Goal: Book appointment/travel/reservation

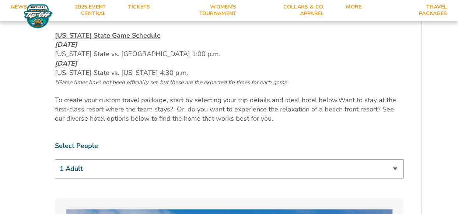
scroll to position [368, 0]
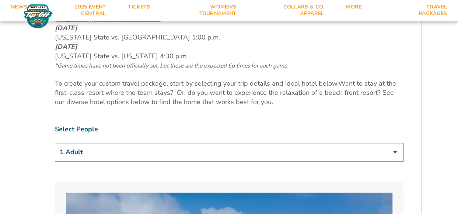
click at [391, 151] on select "1 Adult 2 Adults 3 Adults 4 Adults 2 Adults + 1 Child 2 Adults + 2 Children 2 A…" at bounding box center [229, 152] width 348 height 19
click at [55, 143] on select "1 Adult 2 Adults 3 Adults 4 Adults 2 Adults + 1 Child 2 Adults + 2 Children 2 A…" at bounding box center [229, 152] width 348 height 19
click at [396, 151] on select "1 Adult 2 Adults 3 Adults 4 Adults 2 Adults + 1 Child 2 Adults + 2 Children 2 A…" at bounding box center [229, 152] width 348 height 19
select select "2 Adults + 1 Child"
click at [55, 143] on select "1 Adult 2 Adults 3 Adults 4 Adults 2 Adults + 1 Child 2 Adults + 2 Children 2 A…" at bounding box center [229, 152] width 348 height 19
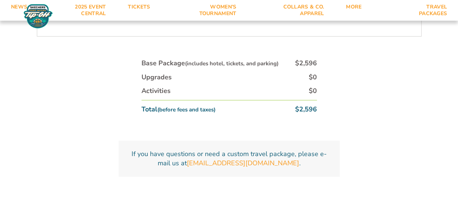
scroll to position [2763, 0]
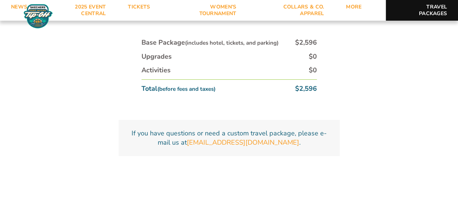
click at [435, 10] on link "Travel Packages" at bounding box center [422, 10] width 72 height 21
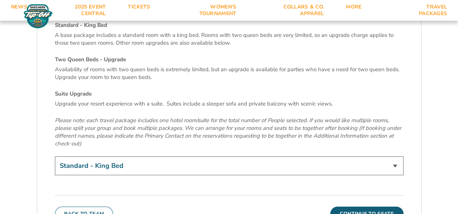
scroll to position [2542, 0]
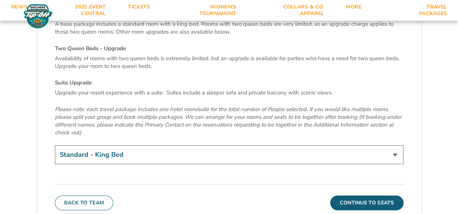
click at [395, 145] on select "Standard - King Bed Two Queen Beds - Upgrade (+$15 per night) Suite Upgrade (+$…" at bounding box center [229, 154] width 348 height 19
select select "Two Queen Beds - Upgrade"
click at [55, 145] on select "Standard - King Bed Two Queen Beds - Upgrade (+$15 per night) Suite Upgrade (+$…" at bounding box center [229, 154] width 348 height 19
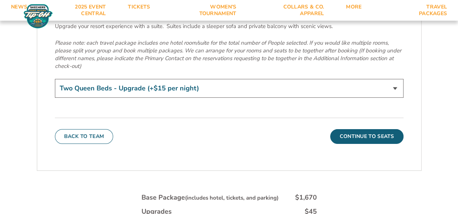
scroll to position [2615, 0]
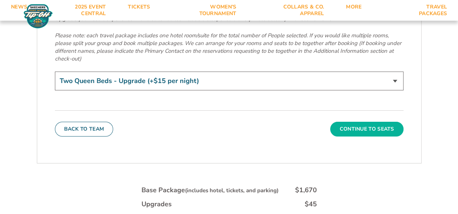
click at [367, 122] on button "Continue To Seats" at bounding box center [366, 129] width 73 height 15
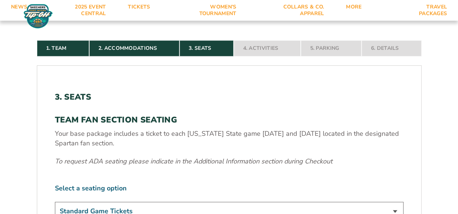
scroll to position [248, 0]
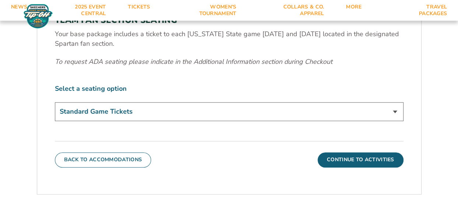
click at [395, 111] on select "Standard Game Tickets" at bounding box center [229, 111] width 348 height 19
click at [388, 117] on select "Standard Game Tickets" at bounding box center [229, 111] width 348 height 19
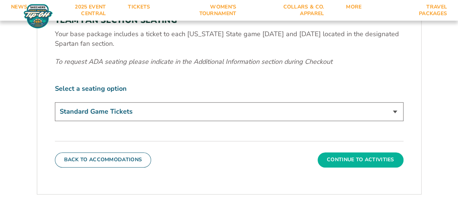
click at [368, 155] on button "Continue To Activities" at bounding box center [361, 159] width 86 height 15
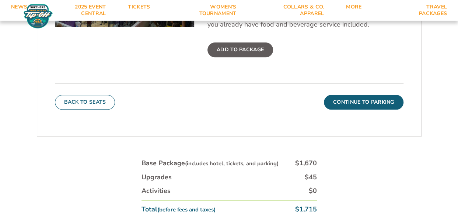
scroll to position [322, 0]
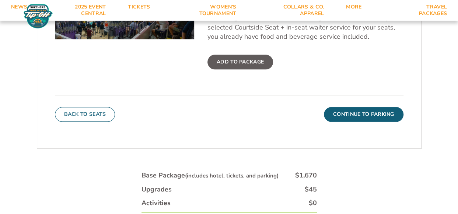
click at [252, 64] on label "Add To Package" at bounding box center [240, 62] width 66 height 15
click at [0, 0] on input "Add To Package" at bounding box center [0, 0] width 0 height 0
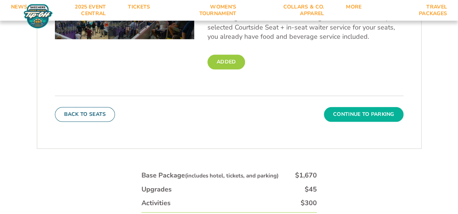
click at [356, 114] on button "Continue To Parking" at bounding box center [364, 114] width 80 height 15
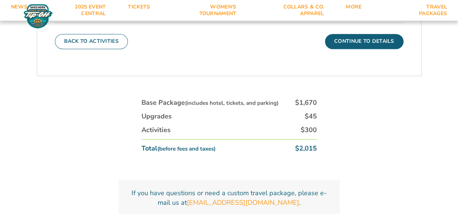
scroll to position [285, 0]
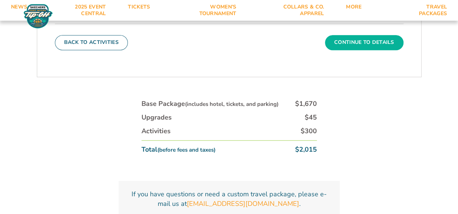
click at [351, 45] on button "Continue To Details" at bounding box center [364, 42] width 78 height 15
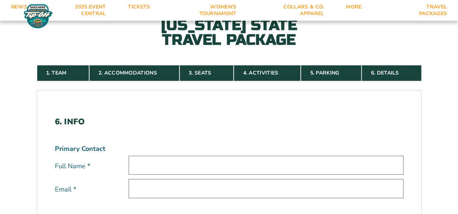
scroll to position [64, 0]
